Goal: Complete application form

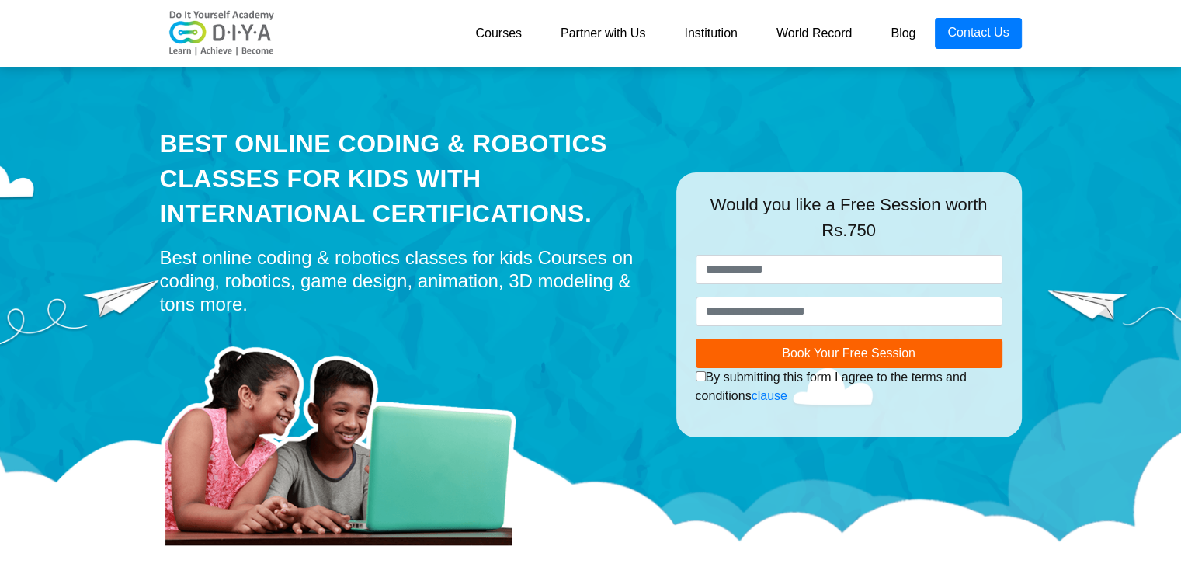
click at [495, 29] on link "Courses" at bounding box center [498, 33] width 85 height 31
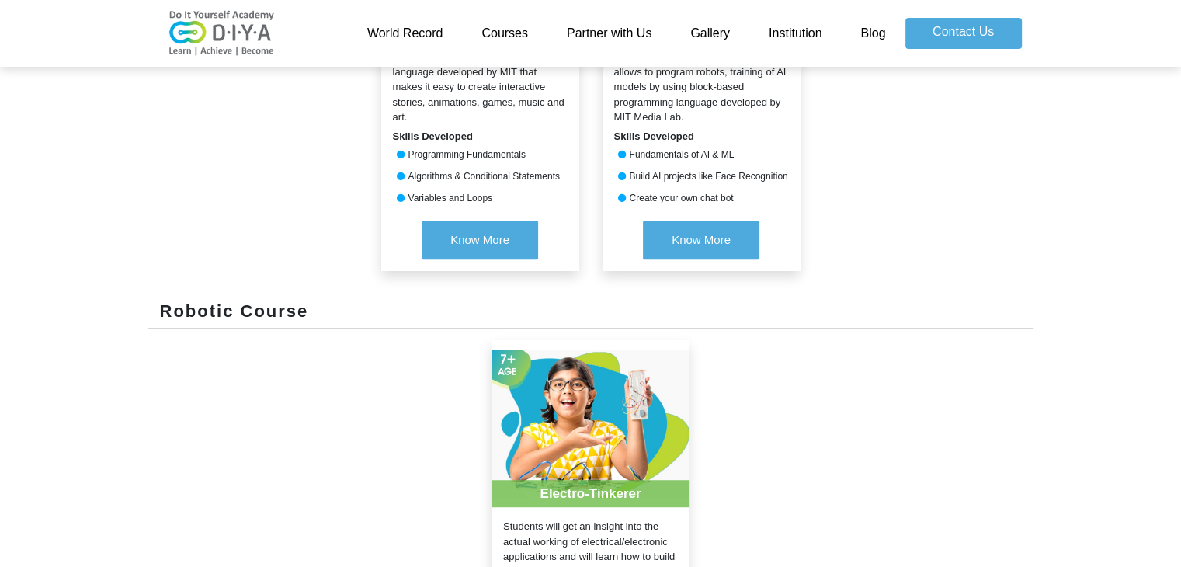
scroll to position [920, 0]
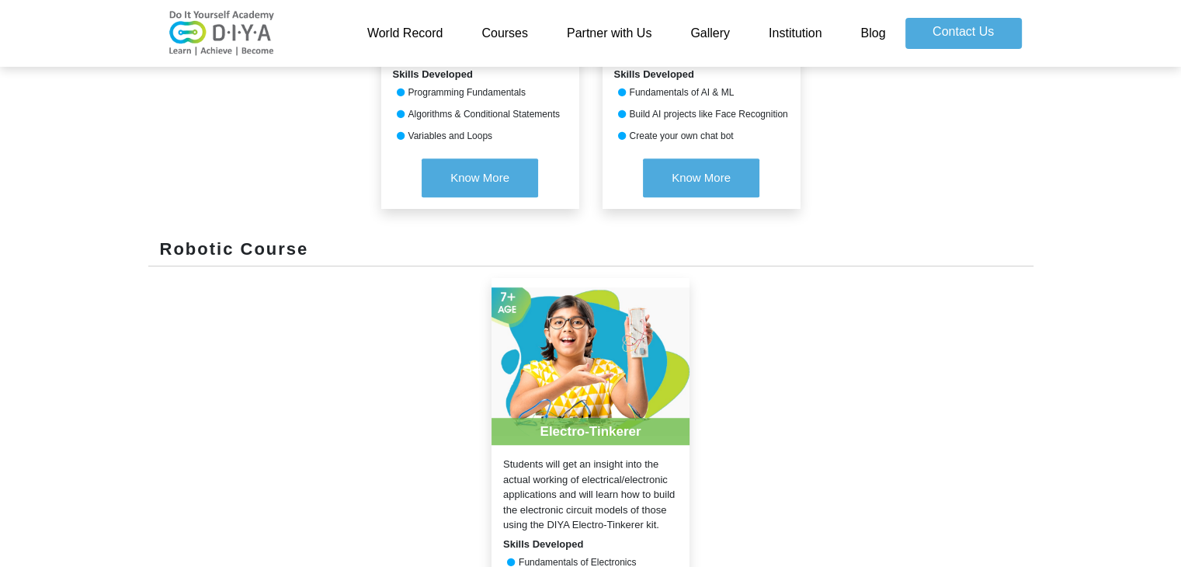
click at [1179, 7] on nav "World Record Courses Partner with Us Gallery Institution Blog Contact Us" at bounding box center [590, 33] width 1181 height 67
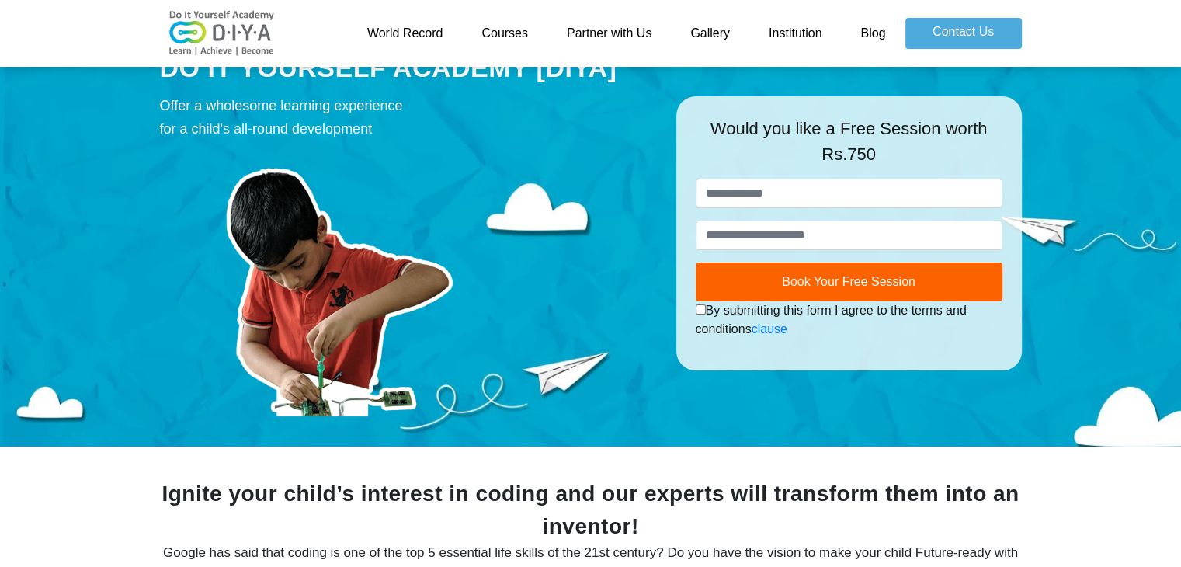
scroll to position [0, 0]
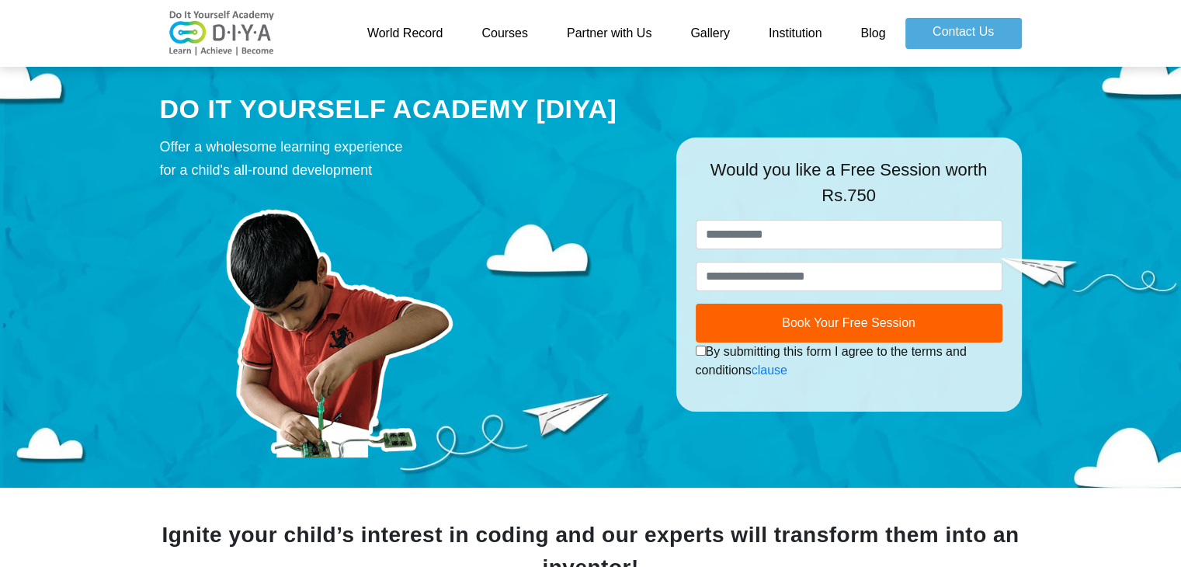
click at [509, 29] on link "Courses" at bounding box center [504, 33] width 85 height 31
click at [491, 29] on link "Courses" at bounding box center [504, 33] width 85 height 31
drag, startPoint x: 0, startPoint y: 0, endPoint x: 491, endPoint y: 29, distance: 491.5
click at [491, 29] on link "Courses" at bounding box center [504, 33] width 85 height 31
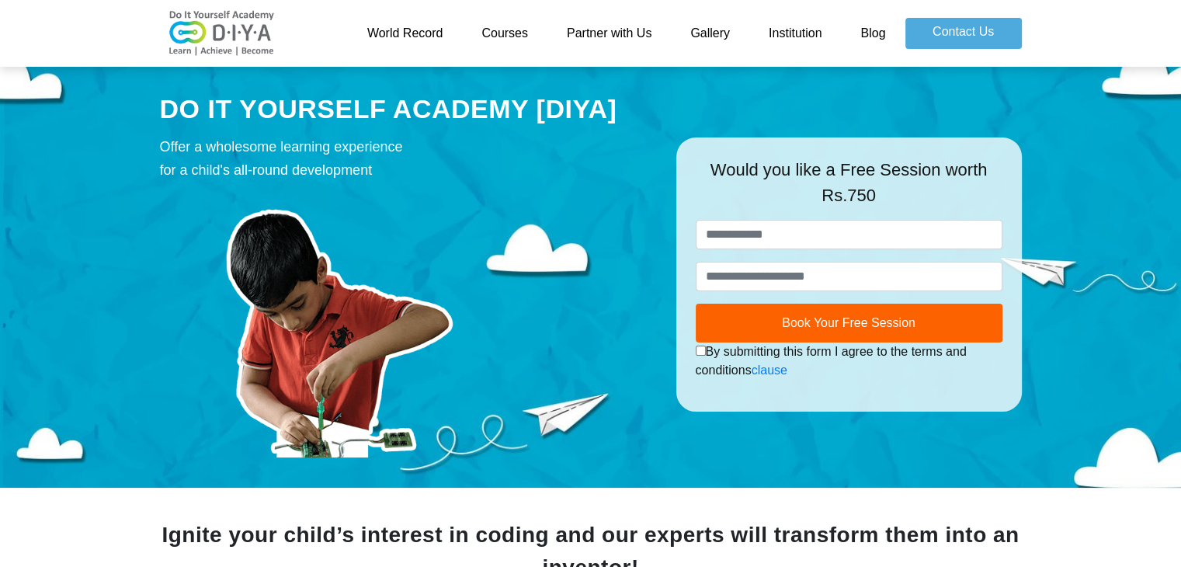
click at [491, 29] on link "Courses" at bounding box center [504, 33] width 85 height 31
click at [872, 27] on link "Blog" at bounding box center [873, 33] width 64 height 31
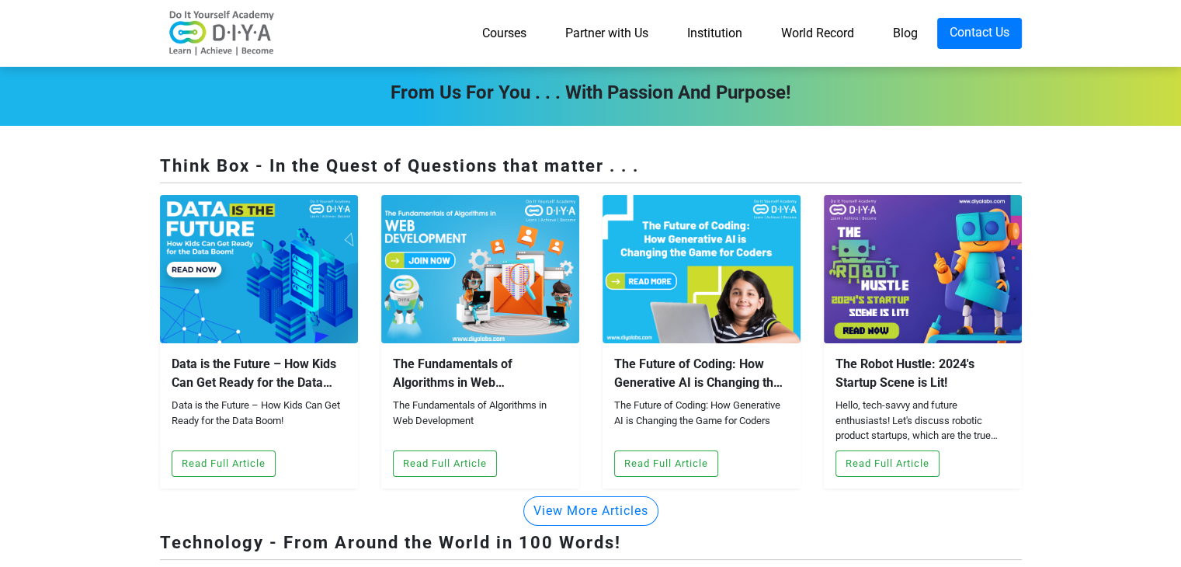
click at [820, 33] on link "World Record" at bounding box center [818, 33] width 112 height 31
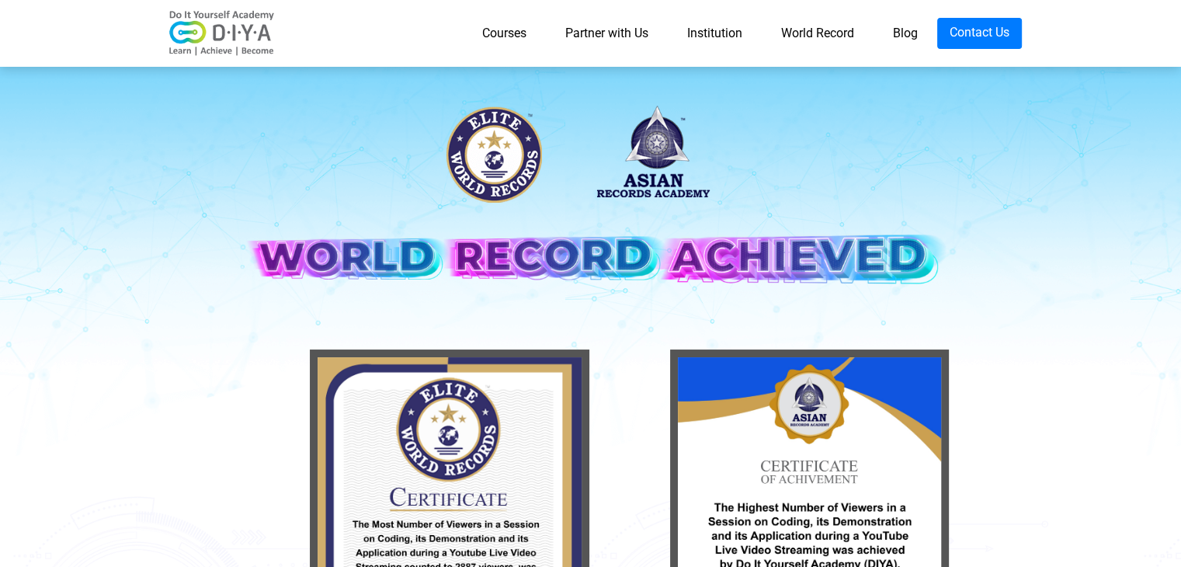
click at [718, 29] on link "Institution" at bounding box center [715, 33] width 94 height 31
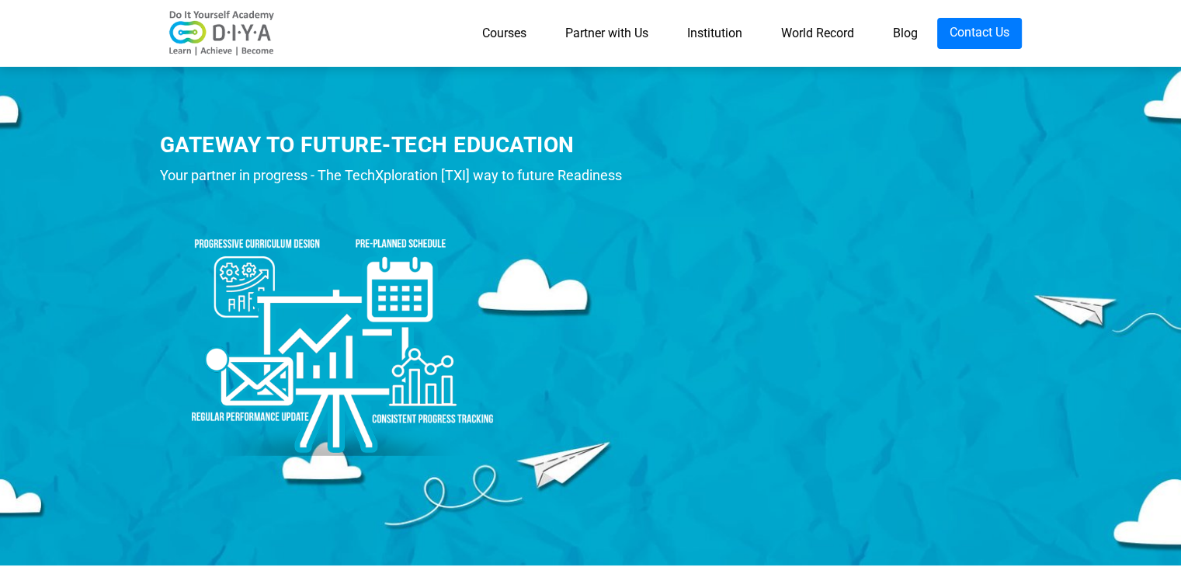
click at [599, 30] on link "Partner with Us" at bounding box center [607, 33] width 122 height 31
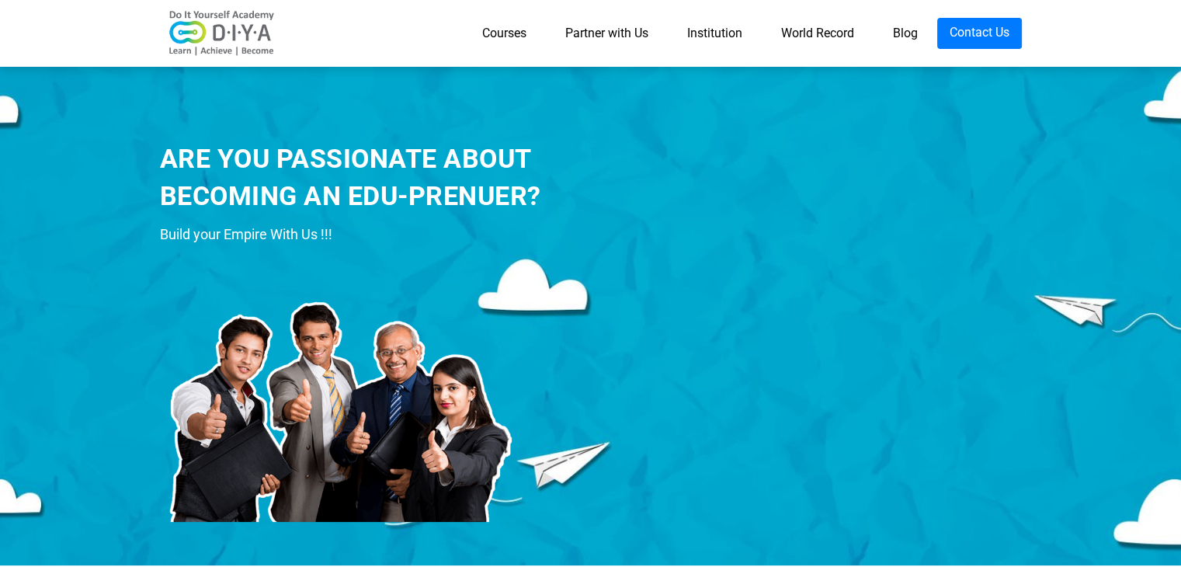
click at [506, 29] on link "Courses" at bounding box center [504, 33] width 83 height 31
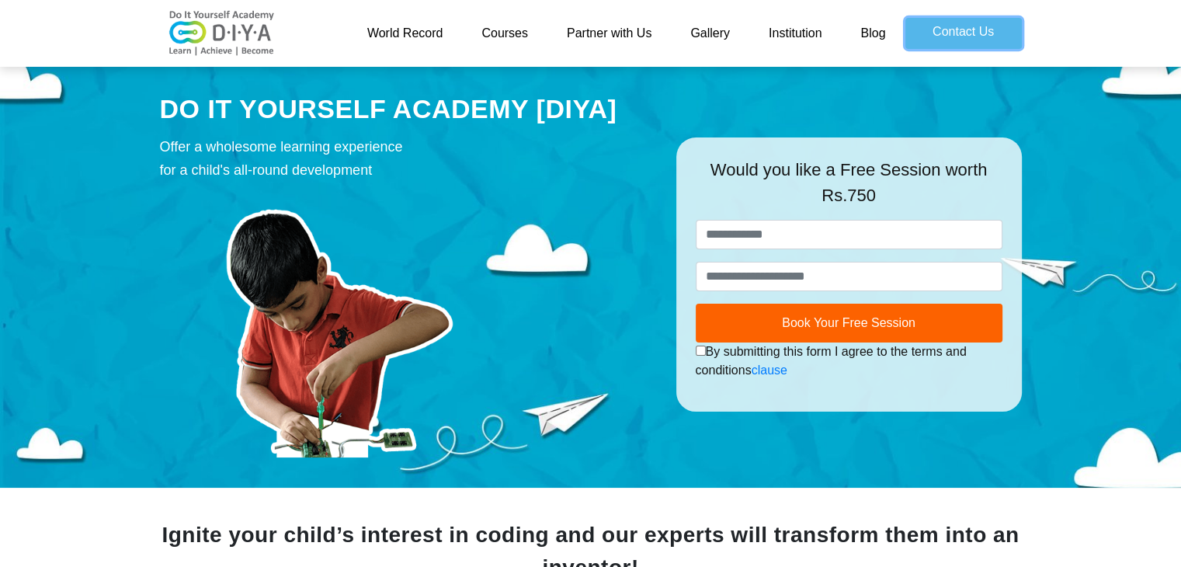
click at [947, 19] on link "Contact Us" at bounding box center [963, 33] width 116 height 31
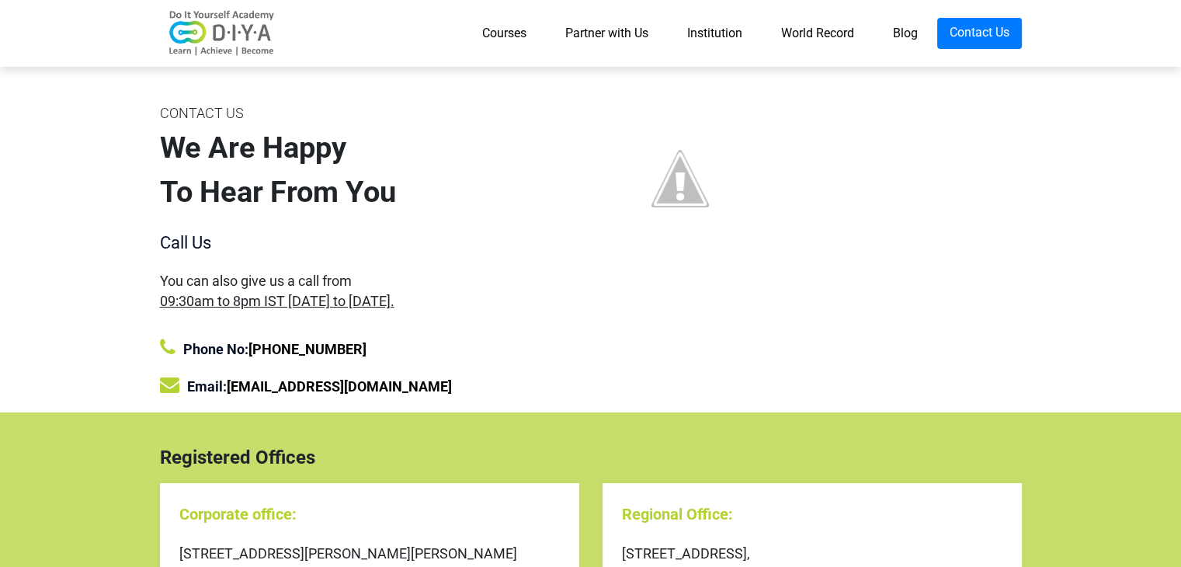
click at [510, 23] on link "Courses" at bounding box center [504, 33] width 83 height 31
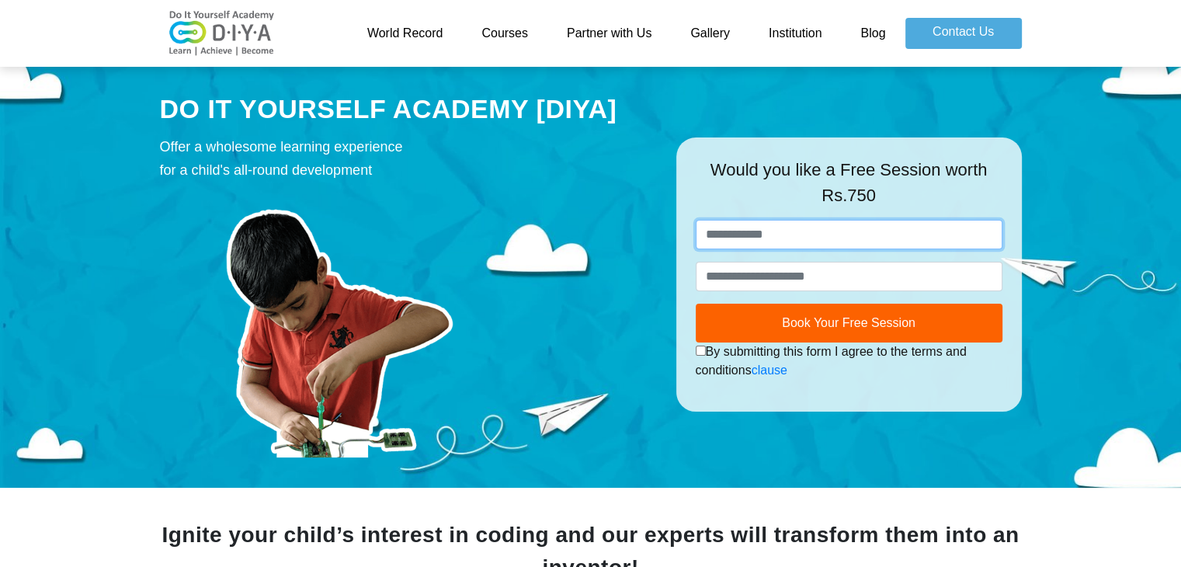
click at [839, 234] on input "text" at bounding box center [849, 235] width 307 height 30
type input "**********"
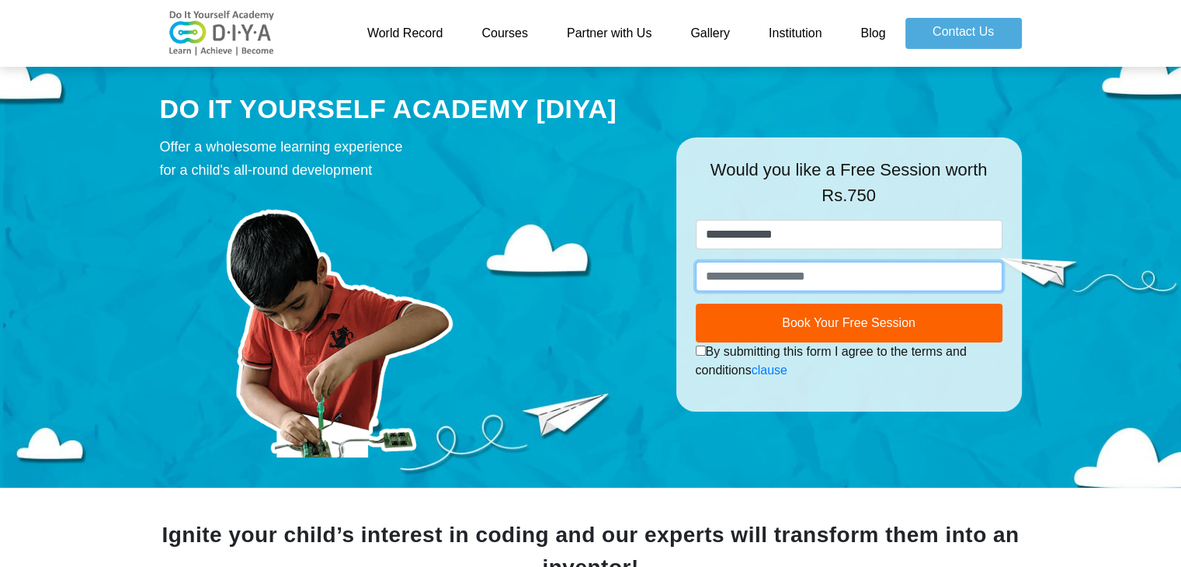
click at [822, 272] on input "number" at bounding box center [849, 277] width 307 height 30
type input "*"
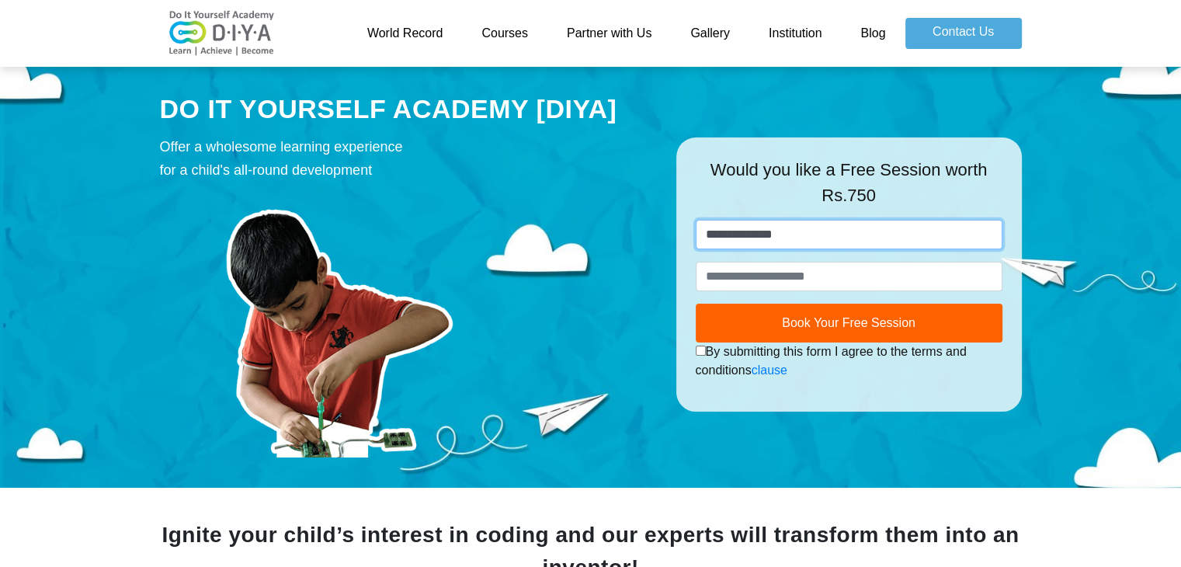
click at [829, 234] on input "**********" at bounding box center [849, 235] width 307 height 30
type input "*"
